Goal: Task Accomplishment & Management: Manage account settings

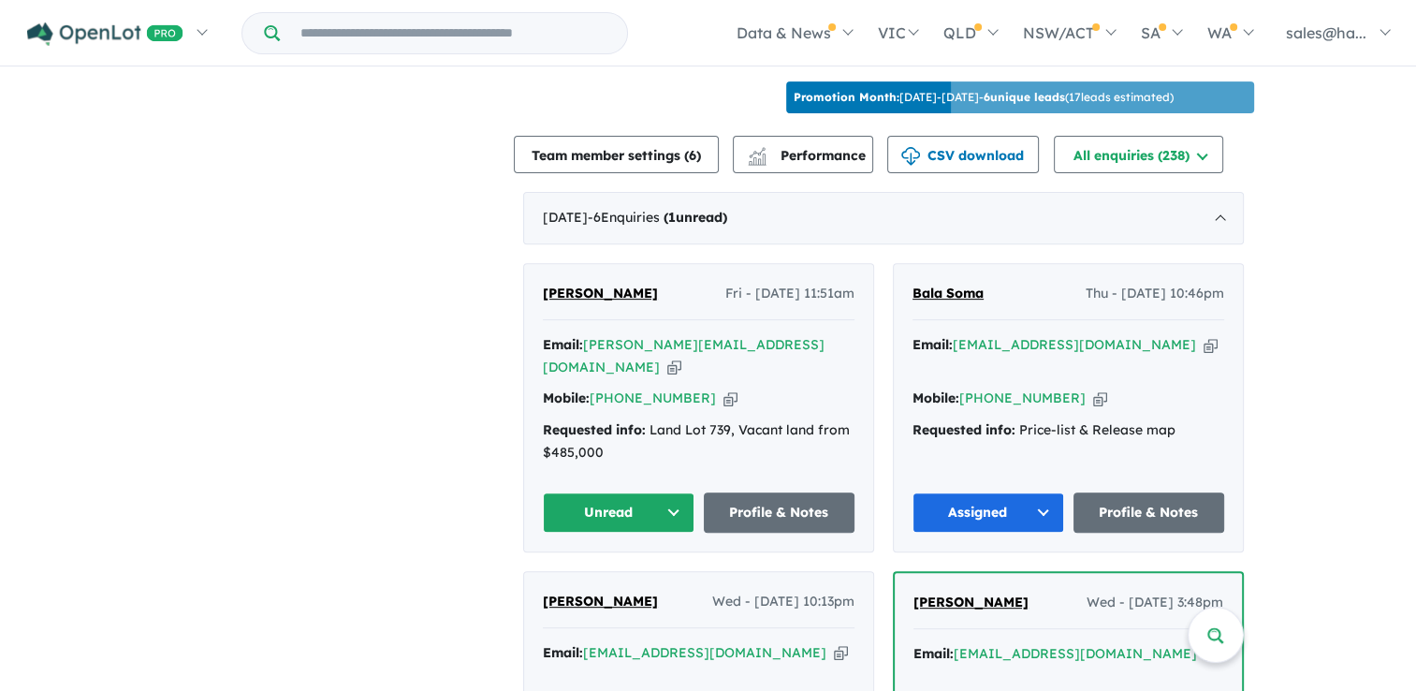
scroll to position [661, 0]
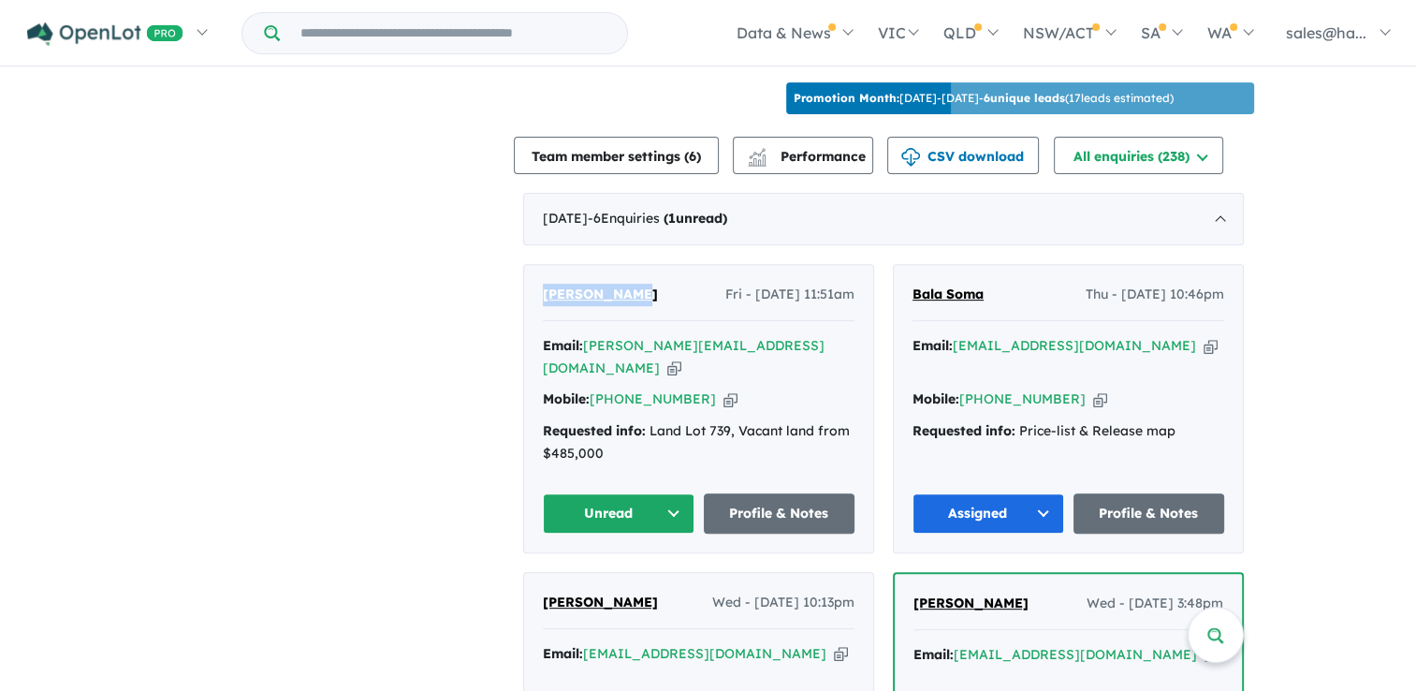
drag, startPoint x: 660, startPoint y: 289, endPoint x: 529, endPoint y: 290, distance: 131.0
click at [529, 290] on div "Wayne Jessup Fri - 12/09/2025, 11:51am Email: wayne@thepropertybloke.com.au Cop…" at bounding box center [698, 408] width 349 height 287
drag, startPoint x: 529, startPoint y: 290, endPoint x: 628, endPoint y: 287, distance: 99.3
copy span "[PERSON_NAME]"
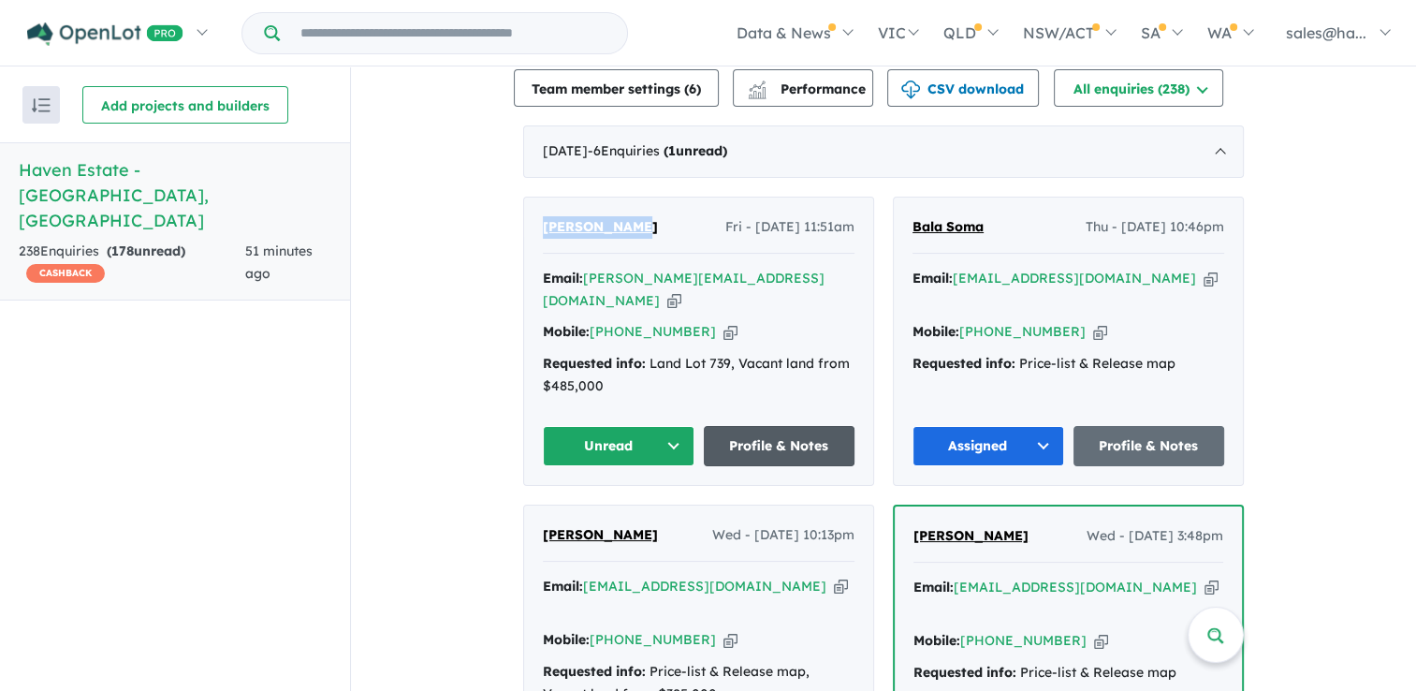
scroll to position [749, 0]
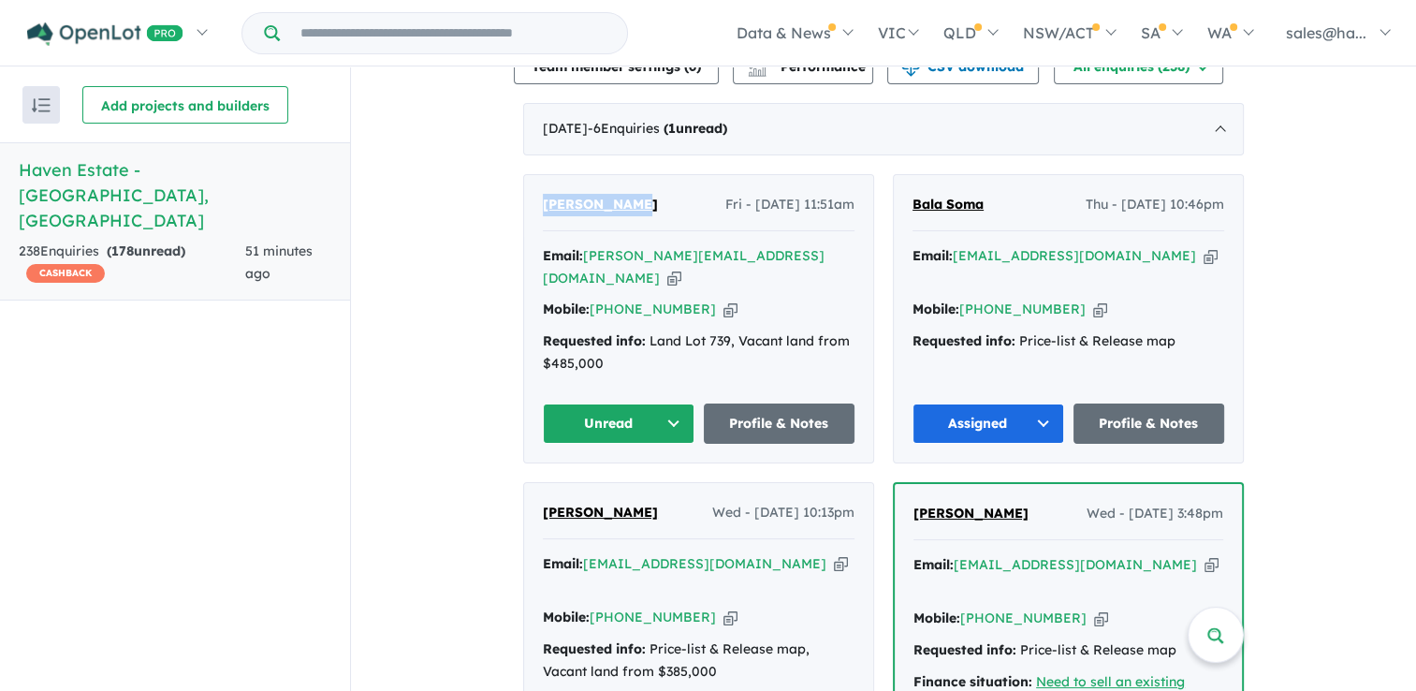
click at [724, 301] on icon "button" at bounding box center [731, 310] width 14 height 20
copy span "[PERSON_NAME]"
click at [681, 269] on icon "button" at bounding box center [674, 279] width 14 height 20
copy span "[PERSON_NAME]"
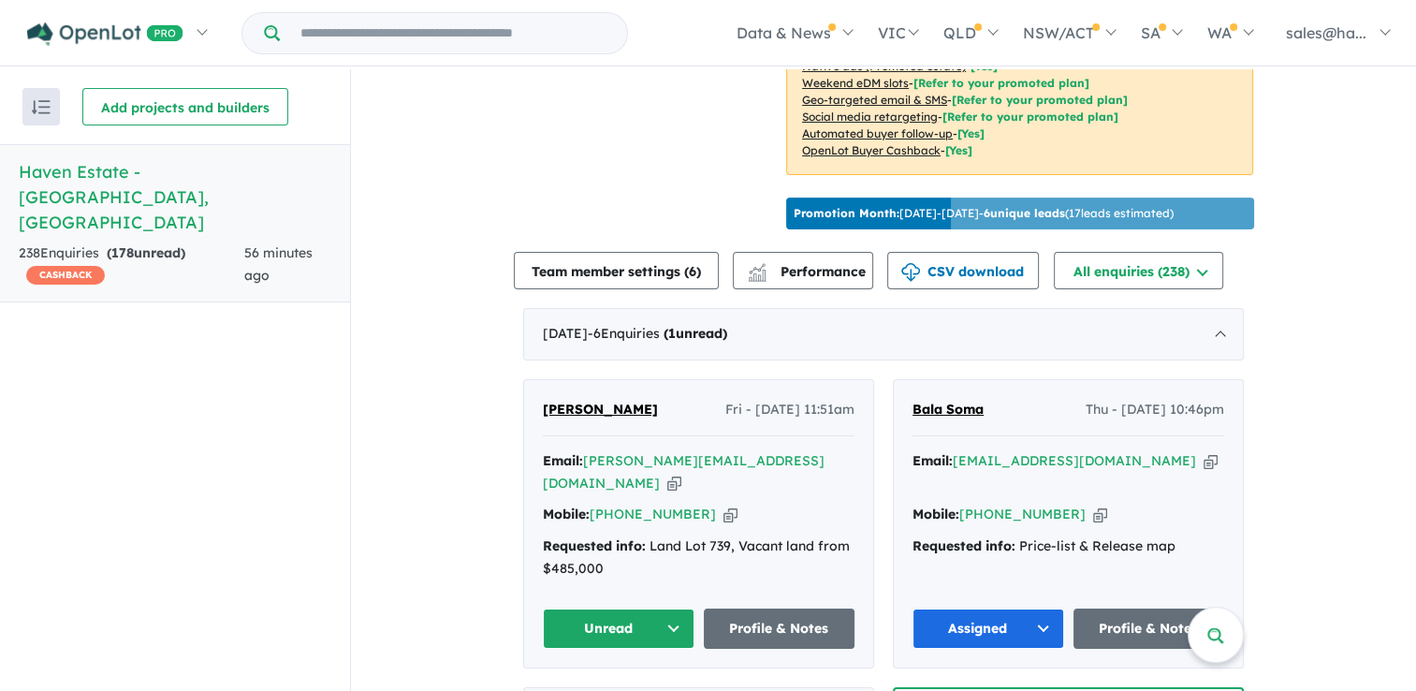
scroll to position [562, 0]
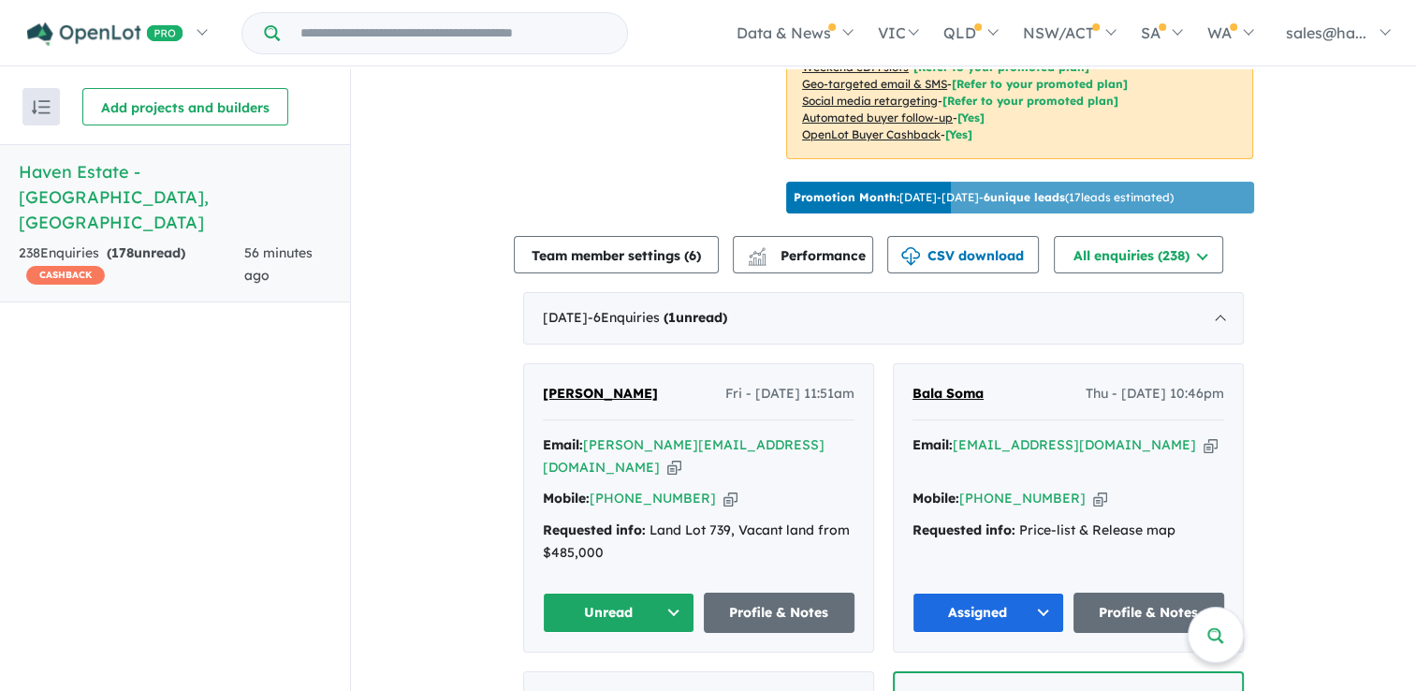
click at [672, 597] on button "Unread" at bounding box center [619, 612] width 152 height 40
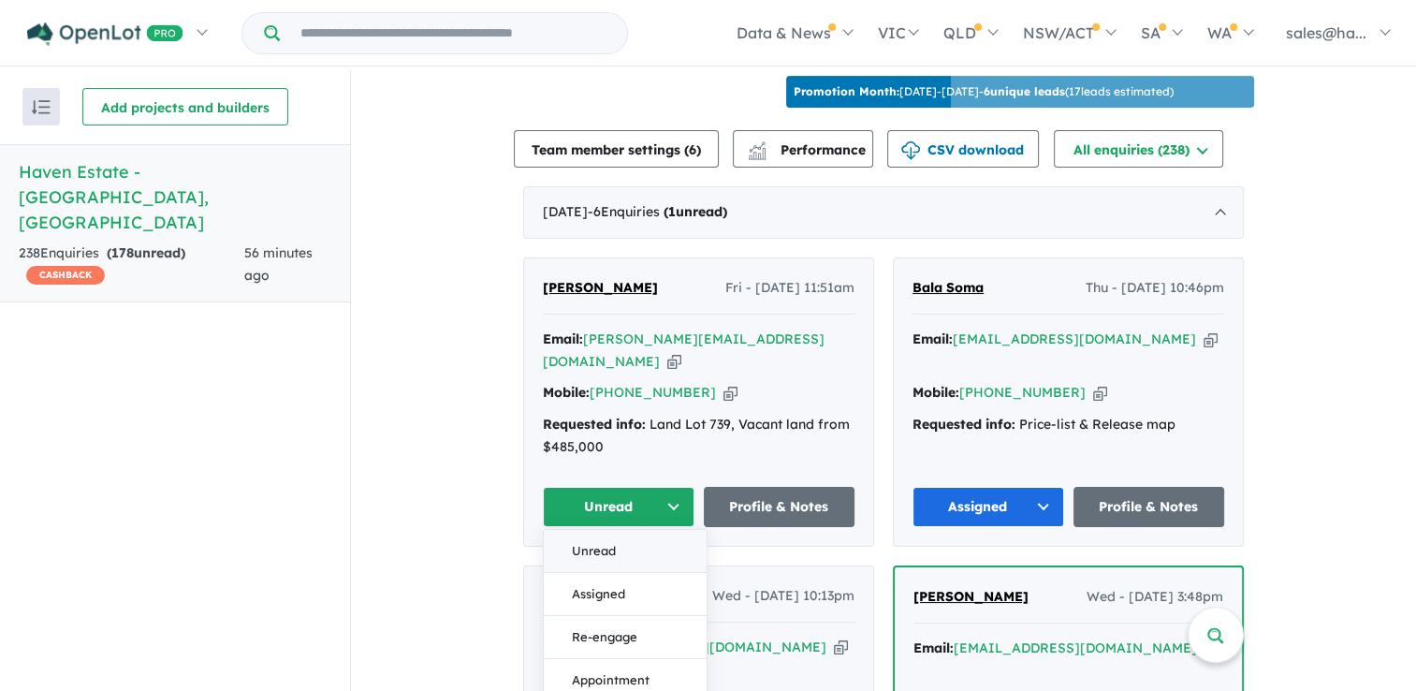
scroll to position [749, 0]
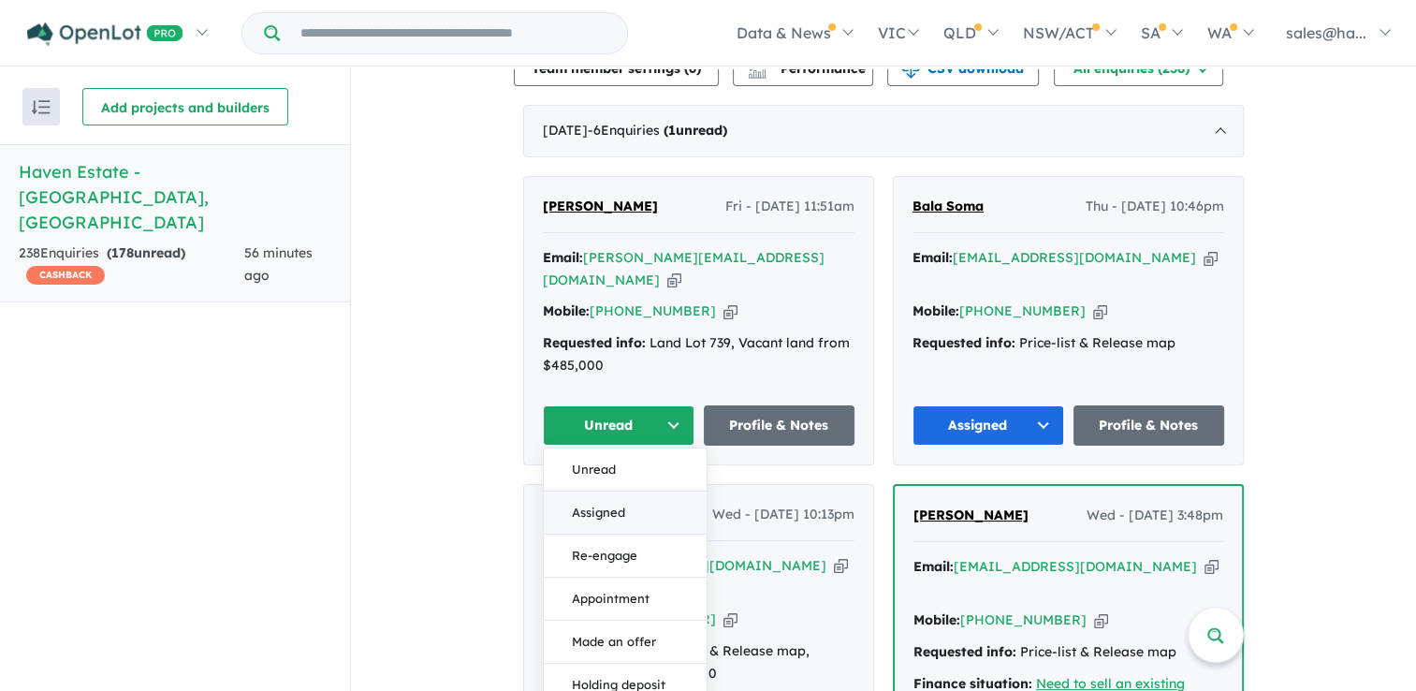
click at [602, 503] on button "Assigned" at bounding box center [625, 512] width 163 height 43
